Goal: Transaction & Acquisition: Purchase product/service

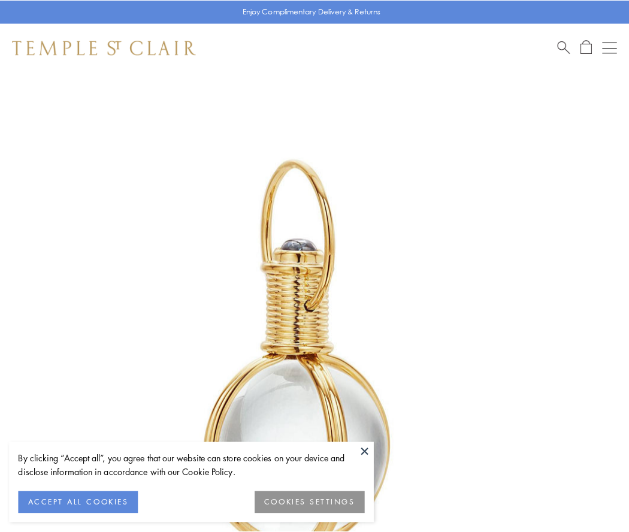
scroll to position [313, 0]
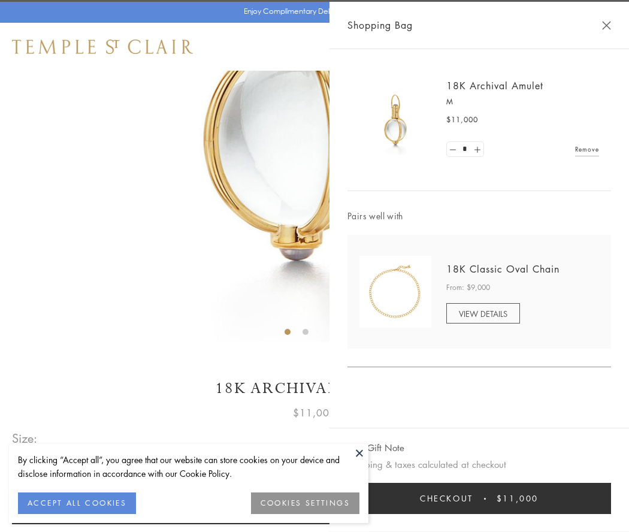
click at [479, 498] on button "Checkout $11,000" at bounding box center [478, 498] width 263 height 31
